Goal: Transaction & Acquisition: Purchase product/service

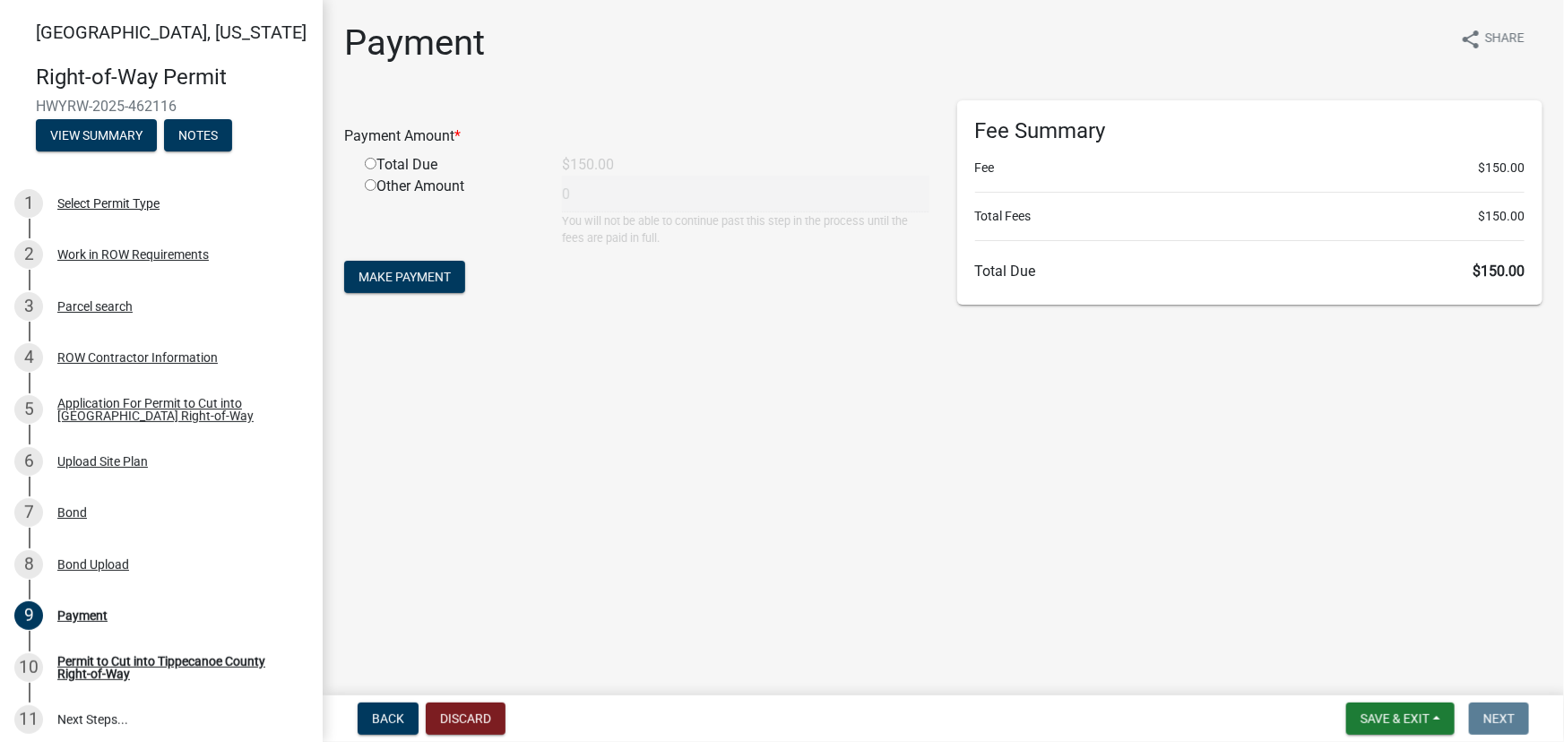
click at [366, 161] on input "radio" at bounding box center [371, 164] width 12 height 12
radio input "true"
type input "150"
click at [366, 281] on span "Make Payment" at bounding box center [405, 277] width 92 height 14
click at [367, 161] on input "radio" at bounding box center [371, 164] width 12 height 12
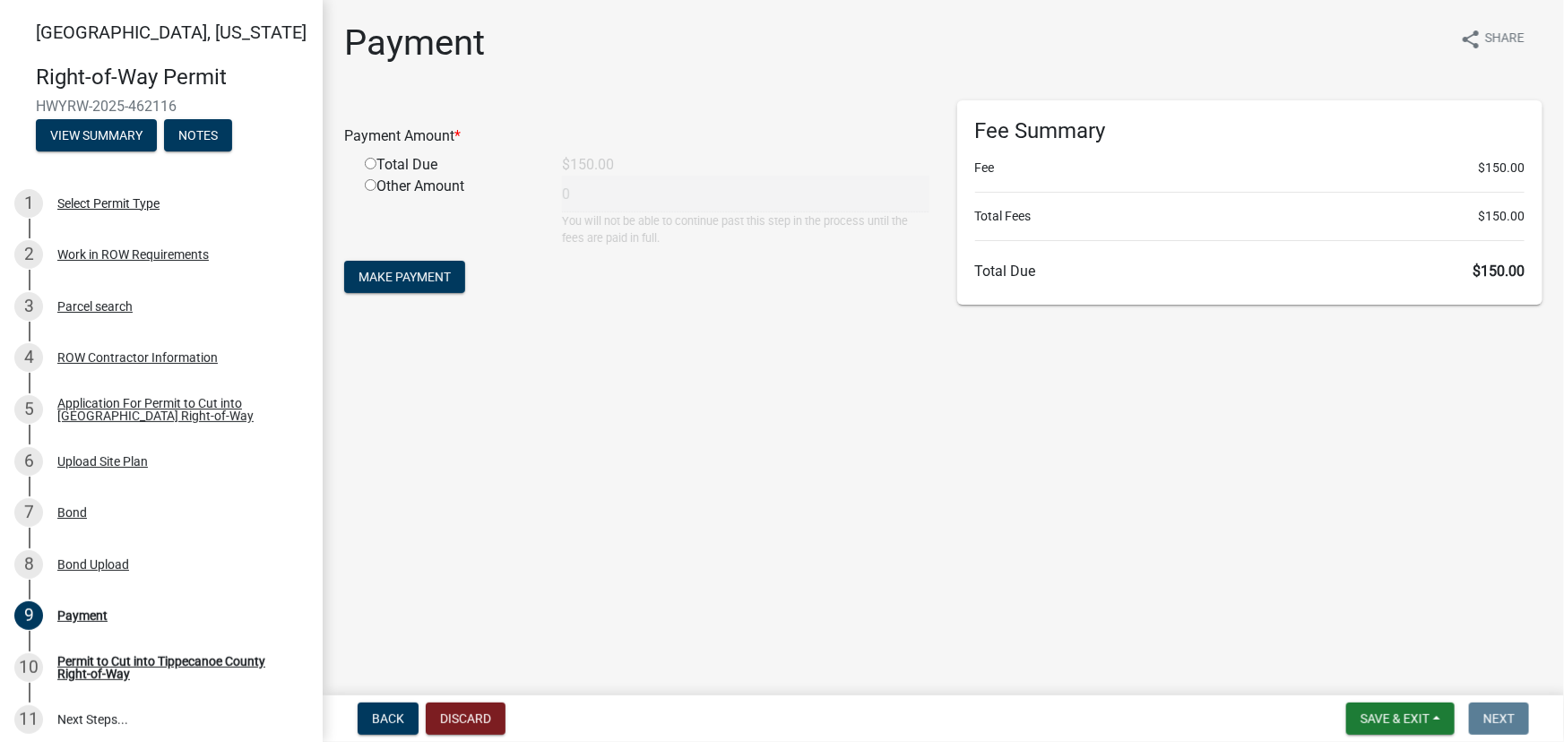
radio input "true"
type input "150"
click at [385, 280] on span "Make Payment" at bounding box center [405, 277] width 92 height 14
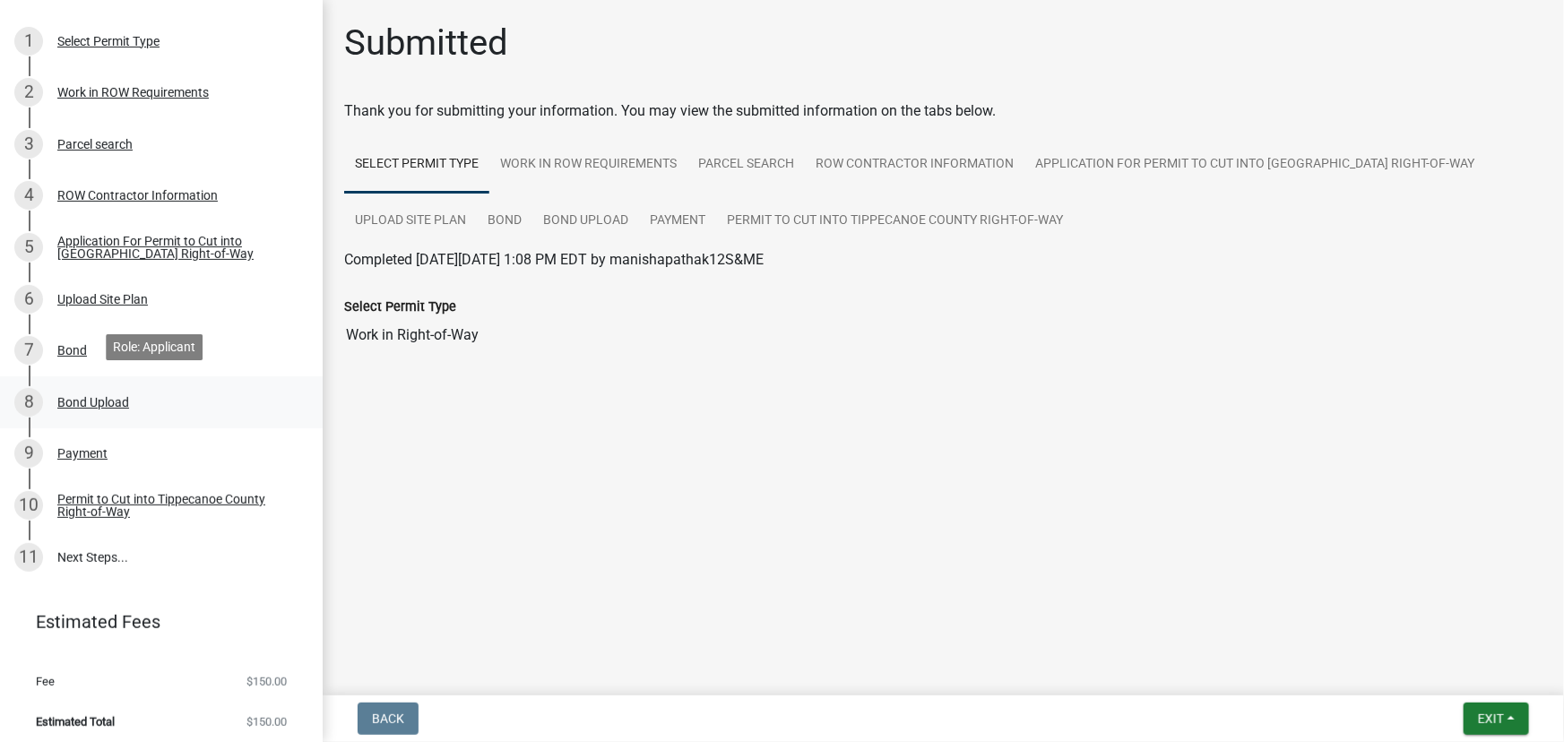
scroll to position [169, 0]
